Goal: Task Accomplishment & Management: Manage account settings

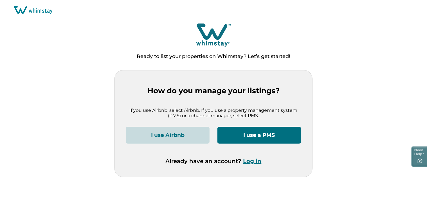
click at [257, 159] on button "Log in" at bounding box center [253, 161] width 18 height 7
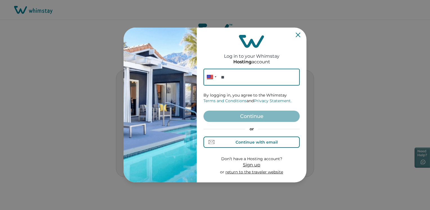
click at [256, 143] on div "Continue with email" at bounding box center [257, 142] width 42 height 5
click at [224, 75] on input at bounding box center [252, 77] width 96 height 17
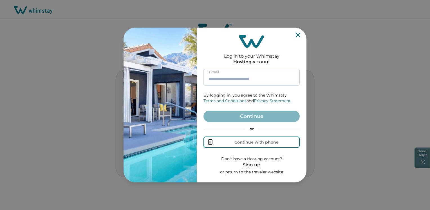
click at [216, 77] on input at bounding box center [252, 77] width 96 height 17
paste input "**********"
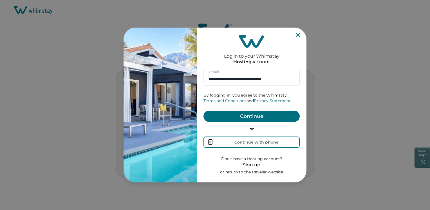
type input "**********"
click at [202, 115] on div "**********" at bounding box center [252, 105] width 110 height 155
click at [213, 115] on button "Continue" at bounding box center [252, 116] width 96 height 11
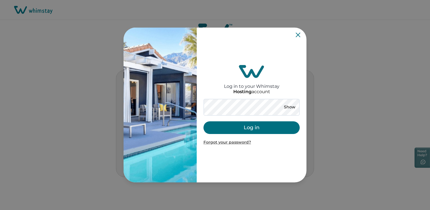
click at [252, 126] on button "Log in" at bounding box center [252, 127] width 96 height 13
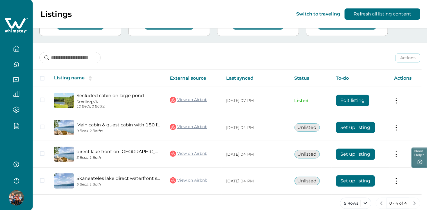
scroll to position [56, 0]
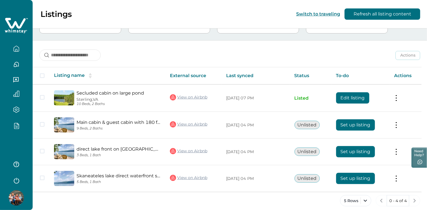
click at [15, 129] on div at bounding box center [17, 128] width 24 height 10
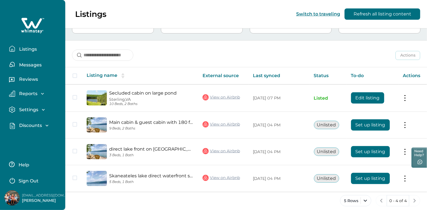
click at [27, 126] on p "Discounts" at bounding box center [29, 126] width 25 height 6
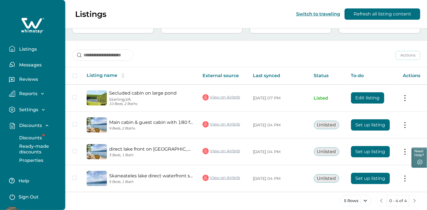
click at [32, 136] on p "Discounts" at bounding box center [29, 138] width 25 height 6
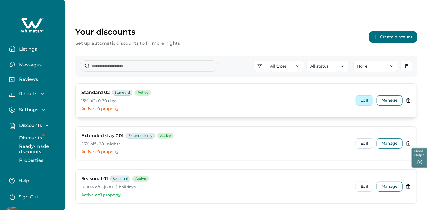
click at [365, 102] on button "Edit" at bounding box center [365, 100] width 18 height 10
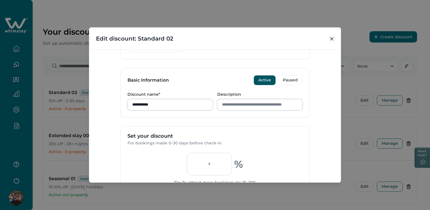
scroll to position [113, 0]
click at [233, 105] on input "Description" at bounding box center [259, 105] width 85 height 11
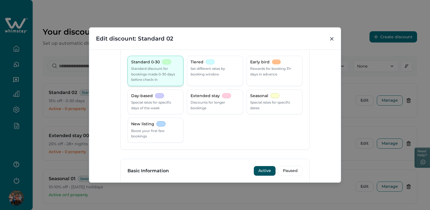
scroll to position [0, 0]
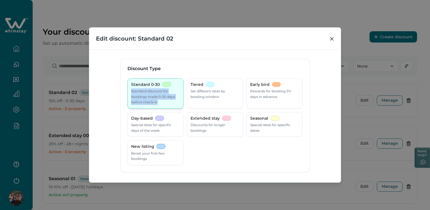
drag, startPoint x: 129, startPoint y: 90, endPoint x: 158, endPoint y: 102, distance: 31.5
click at [158, 102] on div "Standard 0-30 Standard discount for bookings made 0-30 days before check-in" at bounding box center [156, 93] width 56 height 30
copy p "Standard discount for bookings made 0-30 days before check-in"
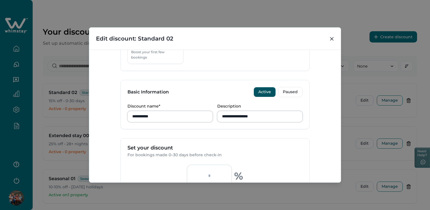
scroll to position [141, 0]
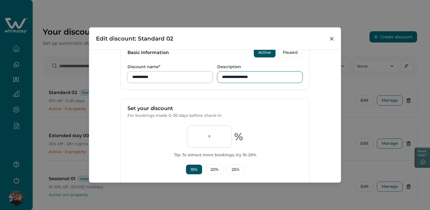
click at [225, 80] on input "Description" at bounding box center [259, 77] width 85 height 11
paste input "**********"
type input "**********"
click at [304, 96] on form "**********" at bounding box center [215, 91] width 189 height 347
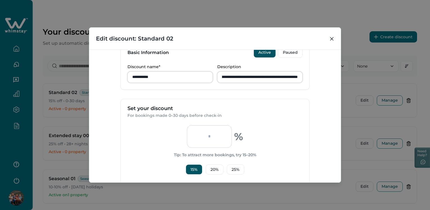
scroll to position [0, 0]
click at [233, 74] on input "**********" at bounding box center [259, 77] width 85 height 11
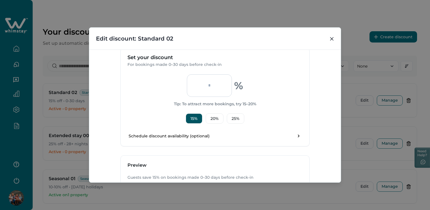
scroll to position [232, 0]
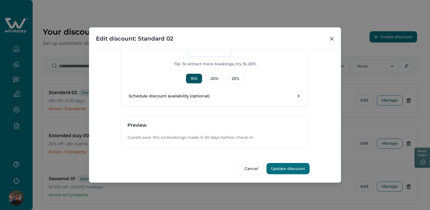
click at [287, 168] on button "Update discount" at bounding box center [288, 168] width 43 height 11
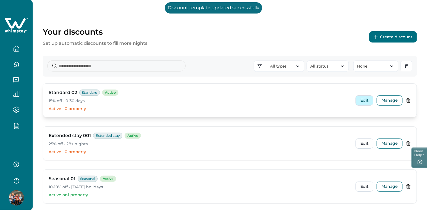
click at [364, 100] on button "Edit" at bounding box center [365, 100] width 18 height 10
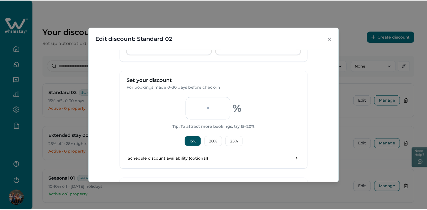
scroll to position [84, 0]
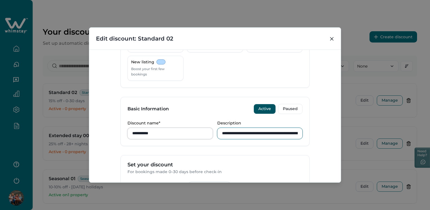
click at [230, 132] on input "**********" at bounding box center [259, 133] width 85 height 11
click at [330, 39] on button "Close" at bounding box center [332, 38] width 9 height 9
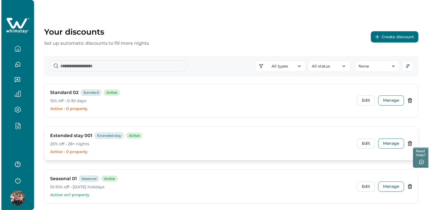
scroll to position [141, 0]
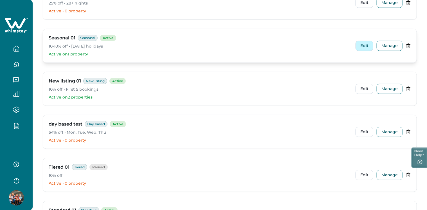
click at [363, 46] on button "Edit" at bounding box center [365, 46] width 18 height 10
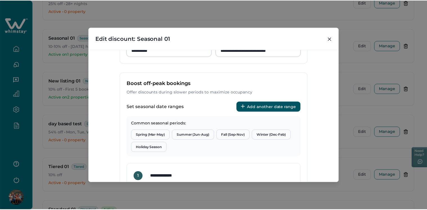
scroll to position [161, 0]
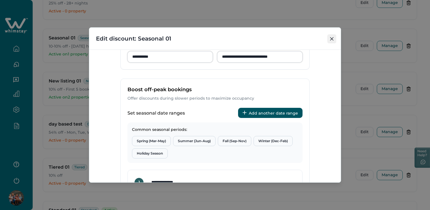
click at [336, 36] on button "Close" at bounding box center [332, 38] width 9 height 9
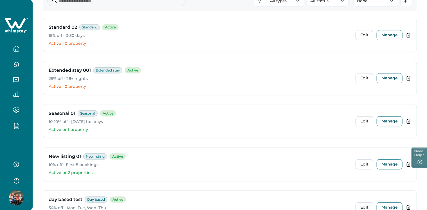
scroll to position [113, 0]
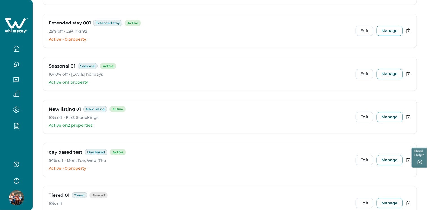
click at [16, 179] on icon "button" at bounding box center [16, 180] width 8 height 8
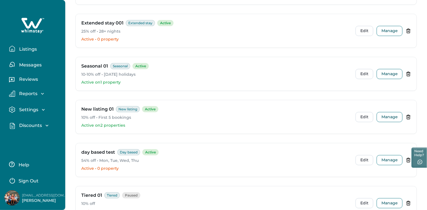
click at [27, 181] on p "Sign Out" at bounding box center [29, 181] width 20 height 6
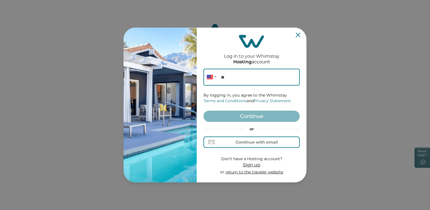
click at [299, 33] on icon "Close" at bounding box center [298, 35] width 5 height 5
